Goal: Task Accomplishment & Management: Use online tool/utility

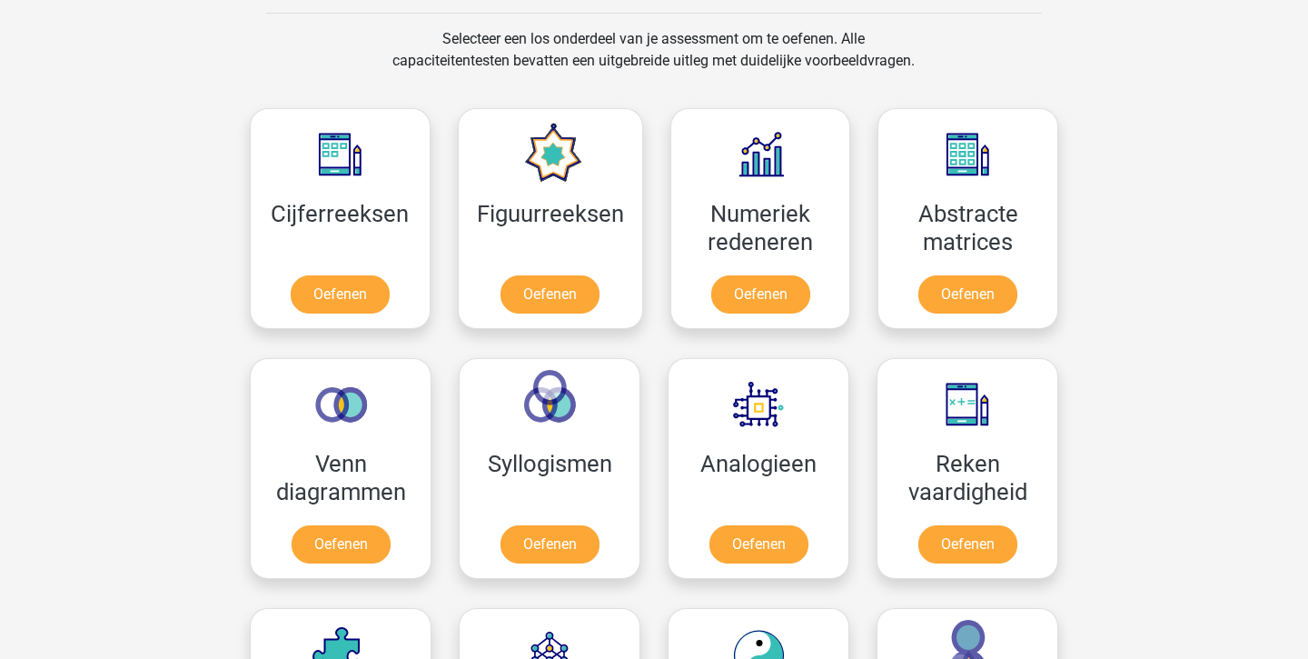
scroll to position [745, 0]
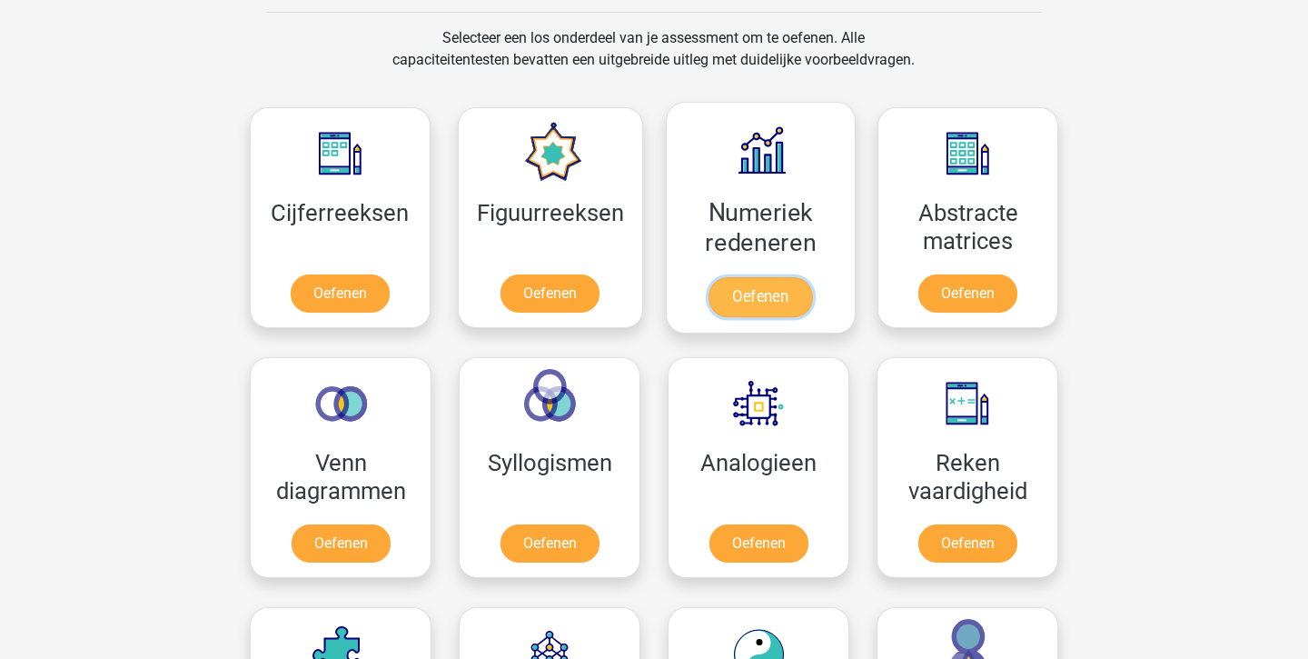
click at [741, 300] on link "Oefenen" at bounding box center [761, 297] width 104 height 40
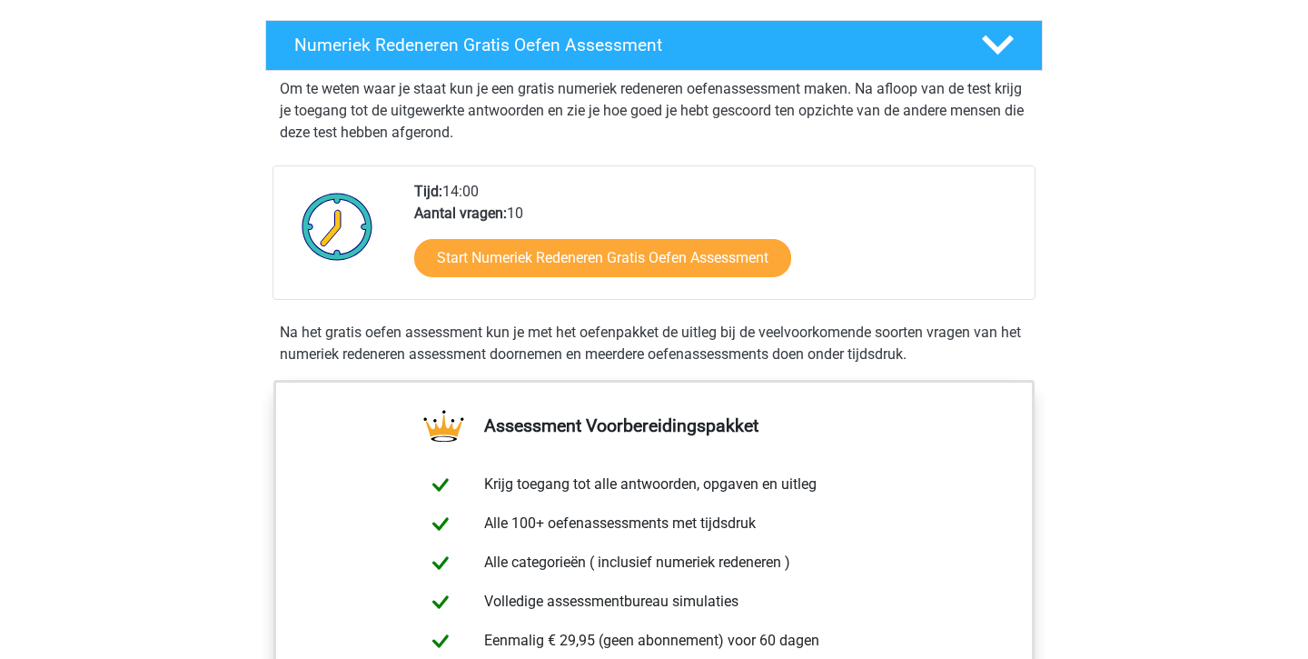
scroll to position [351, 0]
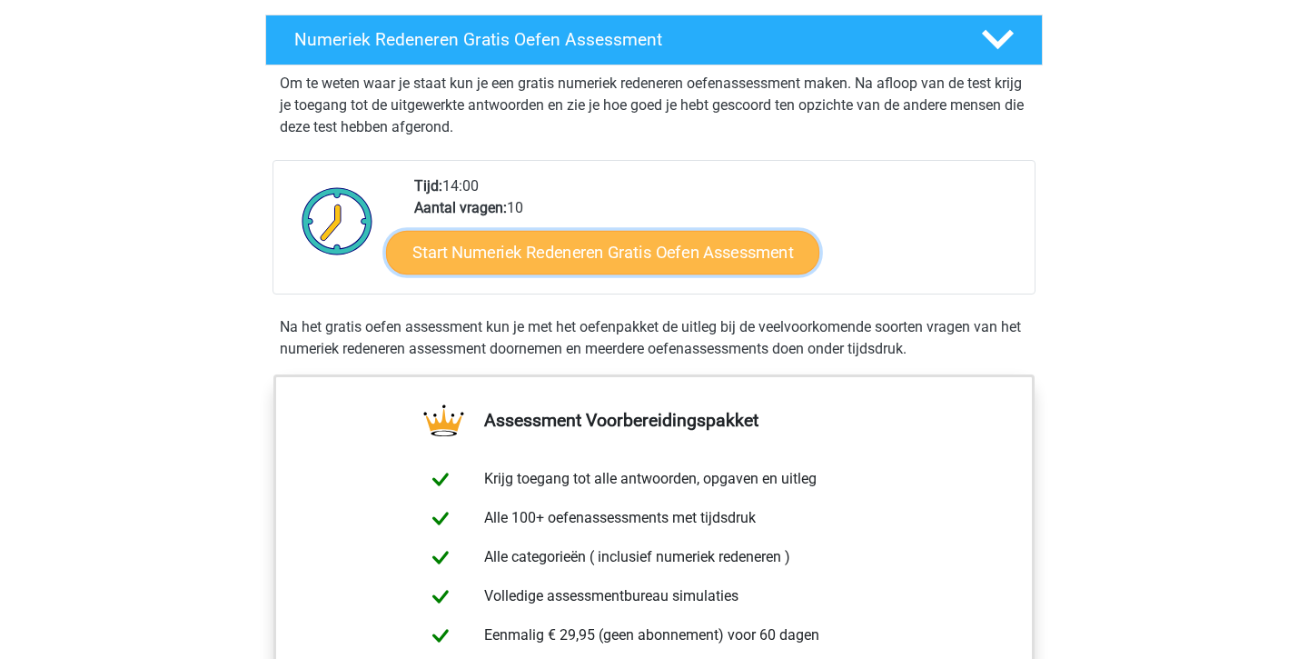
click at [738, 259] on link "Start Numeriek Redeneren Gratis Oefen Assessment" at bounding box center [602, 252] width 433 height 44
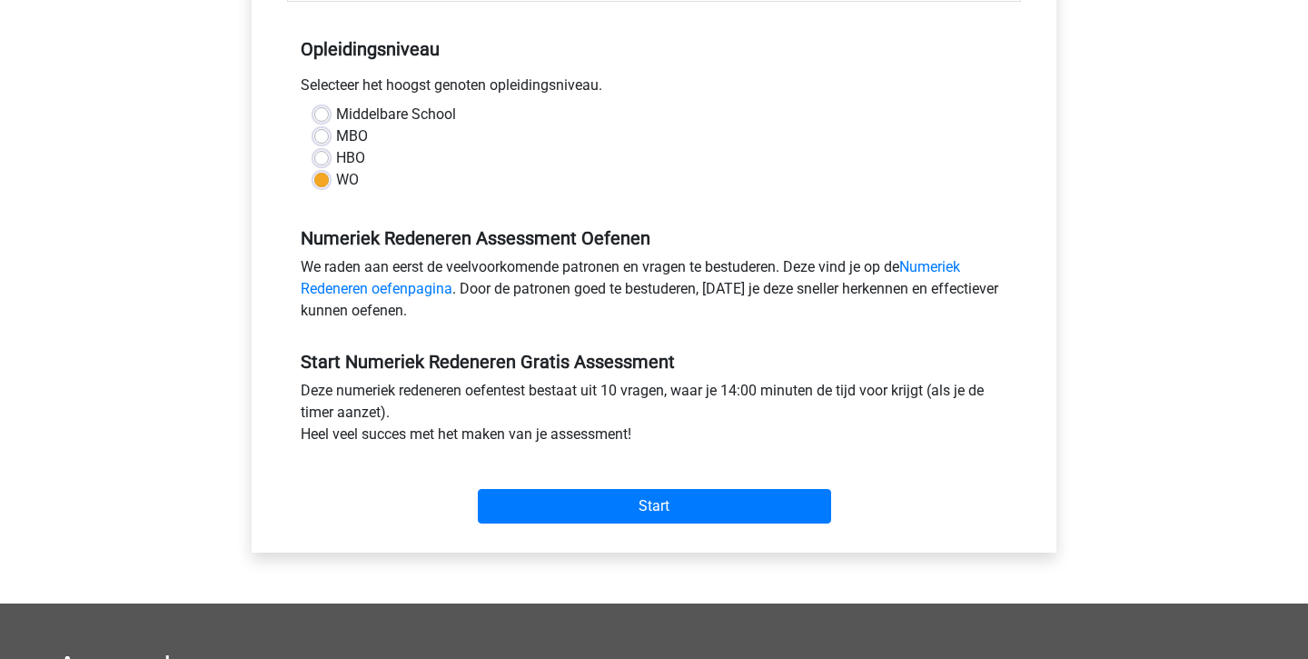
scroll to position [470, 0]
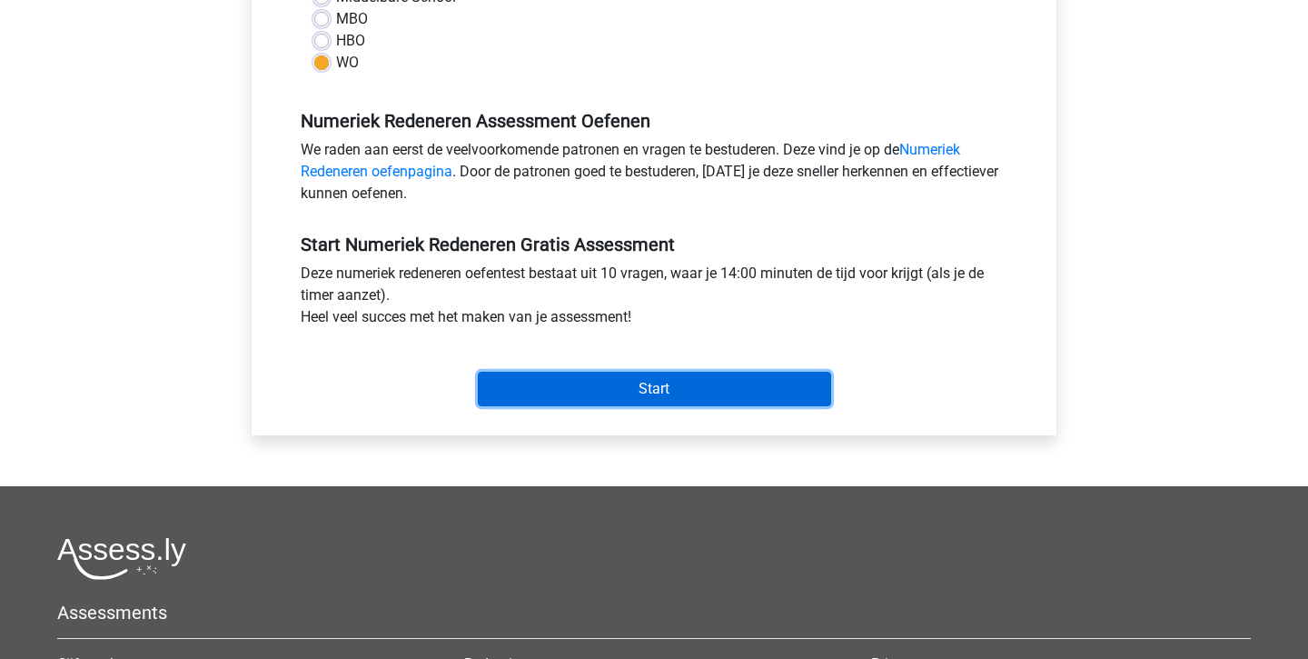
click at [739, 383] on input "Start" at bounding box center [654, 389] width 353 height 35
